Goal: Find specific page/section: Find specific page/section

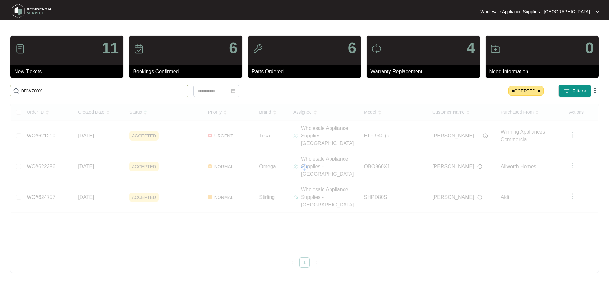
type input "ODW700X"
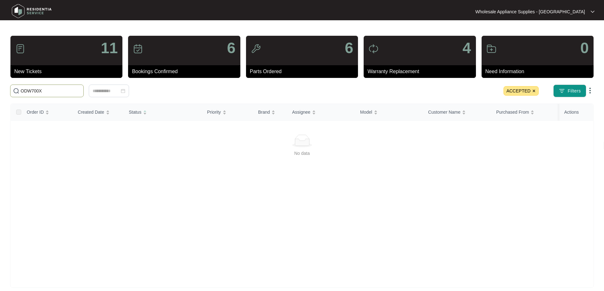
click at [534, 91] on img at bounding box center [534, 91] width 4 height 4
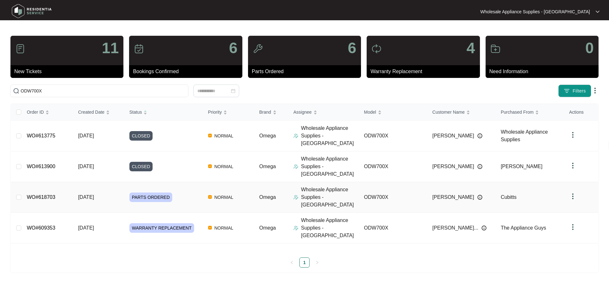
click at [225, 179] on div "Order ID Created Date Status Priority Brand Assignee Model Customer Name Purcha…" at bounding box center [304, 186] width 587 height 164
click at [443, 194] on span "[PERSON_NAME]" at bounding box center [453, 198] width 42 height 8
click at [94, 195] on span "[DATE]" at bounding box center [86, 197] width 16 height 5
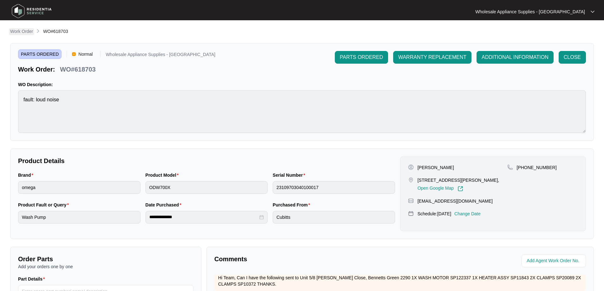
click at [25, 33] on p "Work Order" at bounding box center [21, 31] width 23 height 6
